Goal: Navigation & Orientation: Go to known website

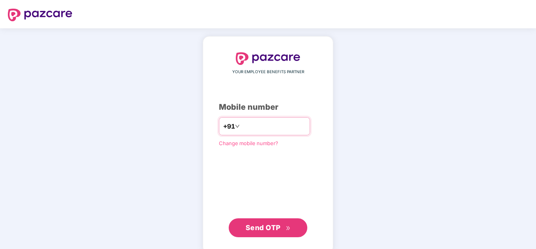
click at [241, 125] on input "number" at bounding box center [273, 126] width 64 height 13
type input "**********"
click at [262, 229] on span "Send OTP" at bounding box center [263, 227] width 35 height 8
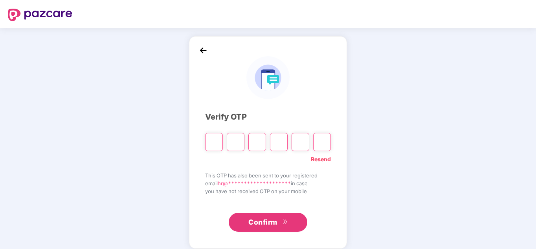
paste input "*"
type input "*"
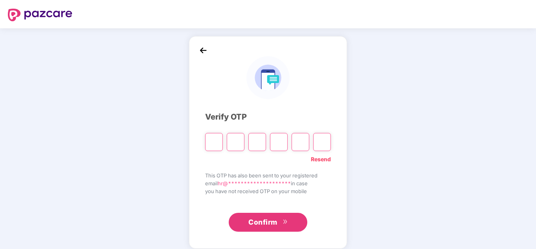
type input "*"
